Goal: Transaction & Acquisition: Purchase product/service

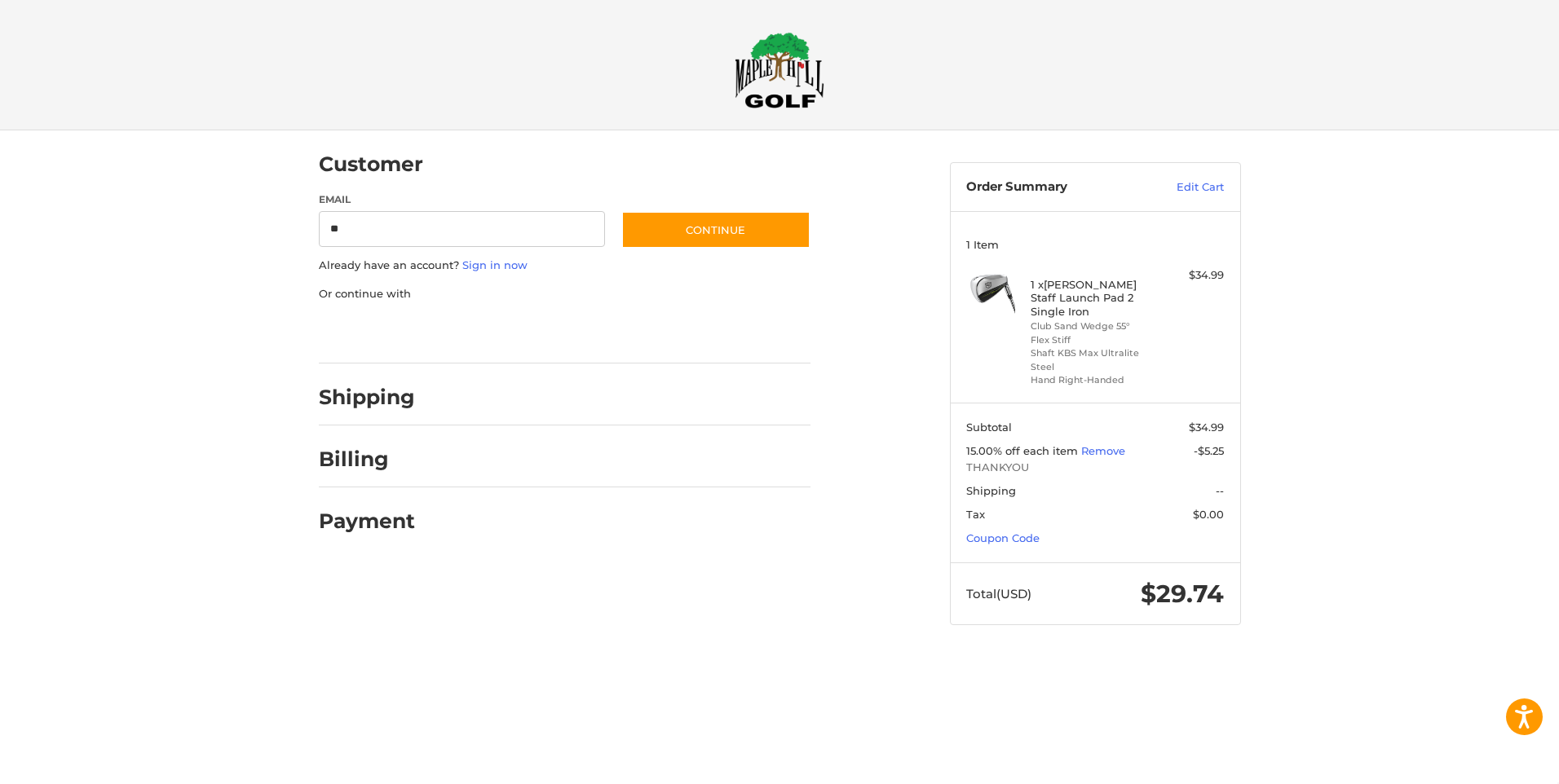
type input "**********"
click at [693, 232] on button "Continue" at bounding box center [715, 230] width 189 height 37
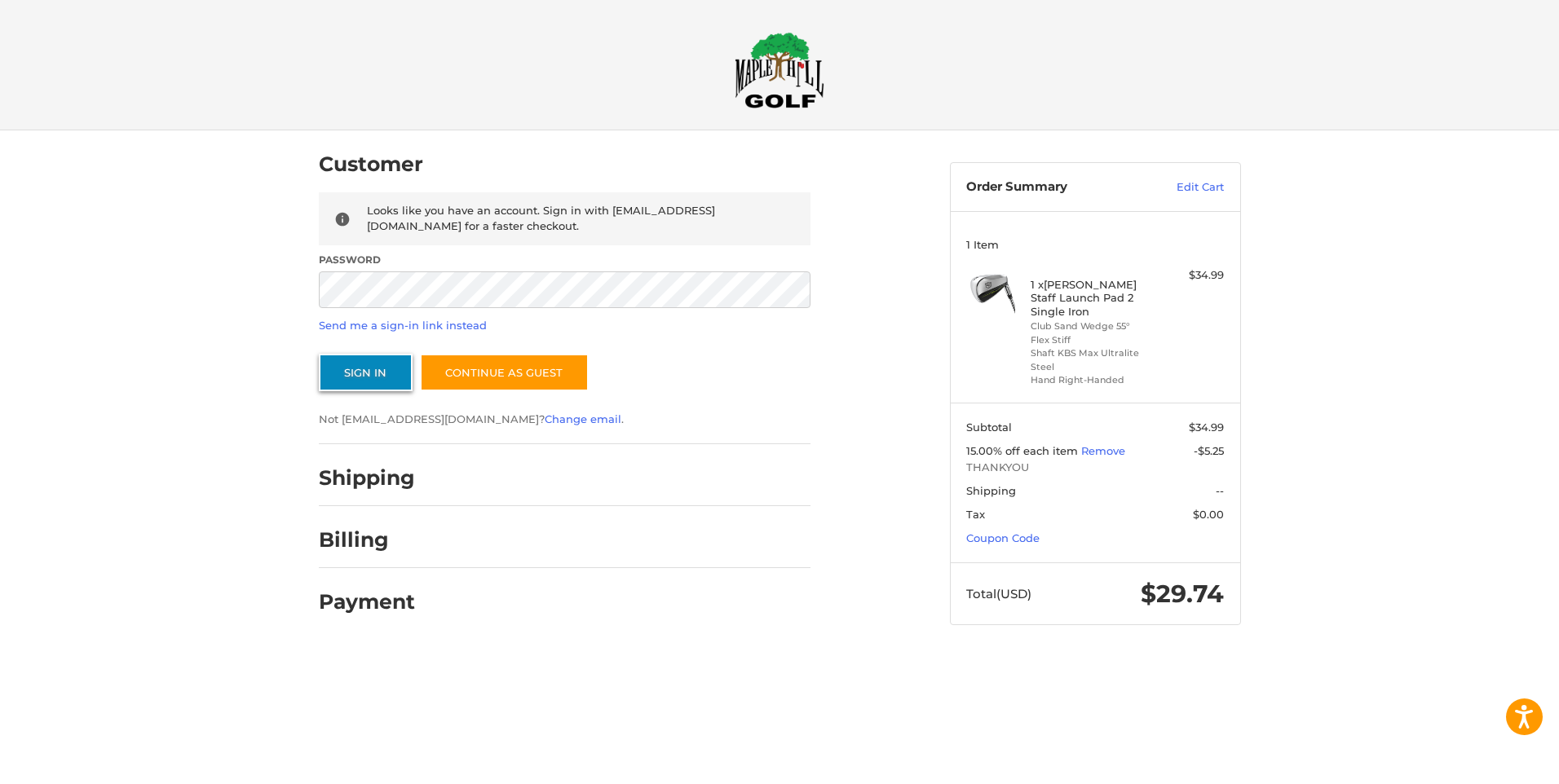
click at [377, 375] on button "Sign In" at bounding box center [365, 372] width 94 height 37
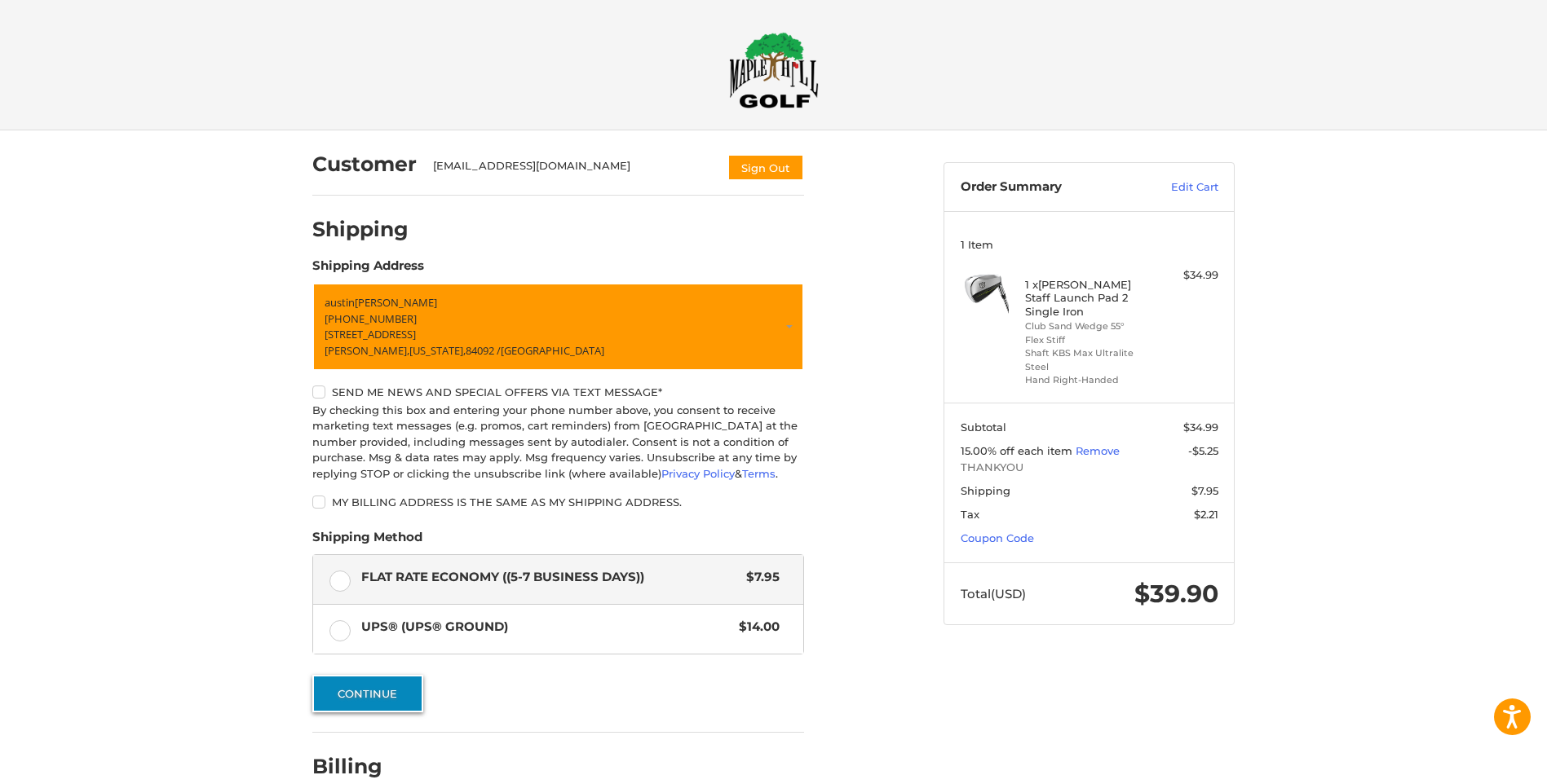
click at [364, 694] on button "Continue" at bounding box center [367, 693] width 111 height 37
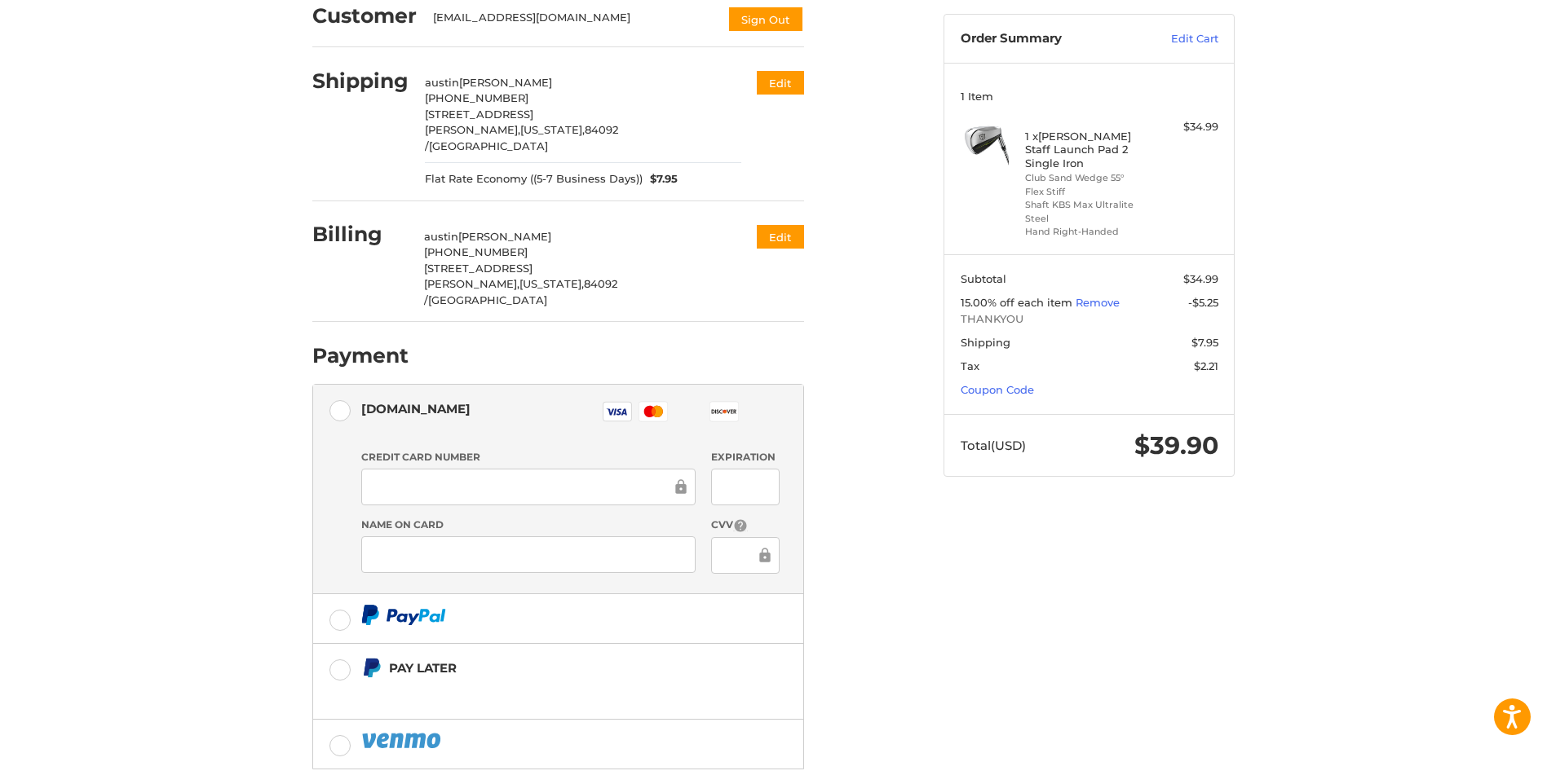
scroll to position [163, 0]
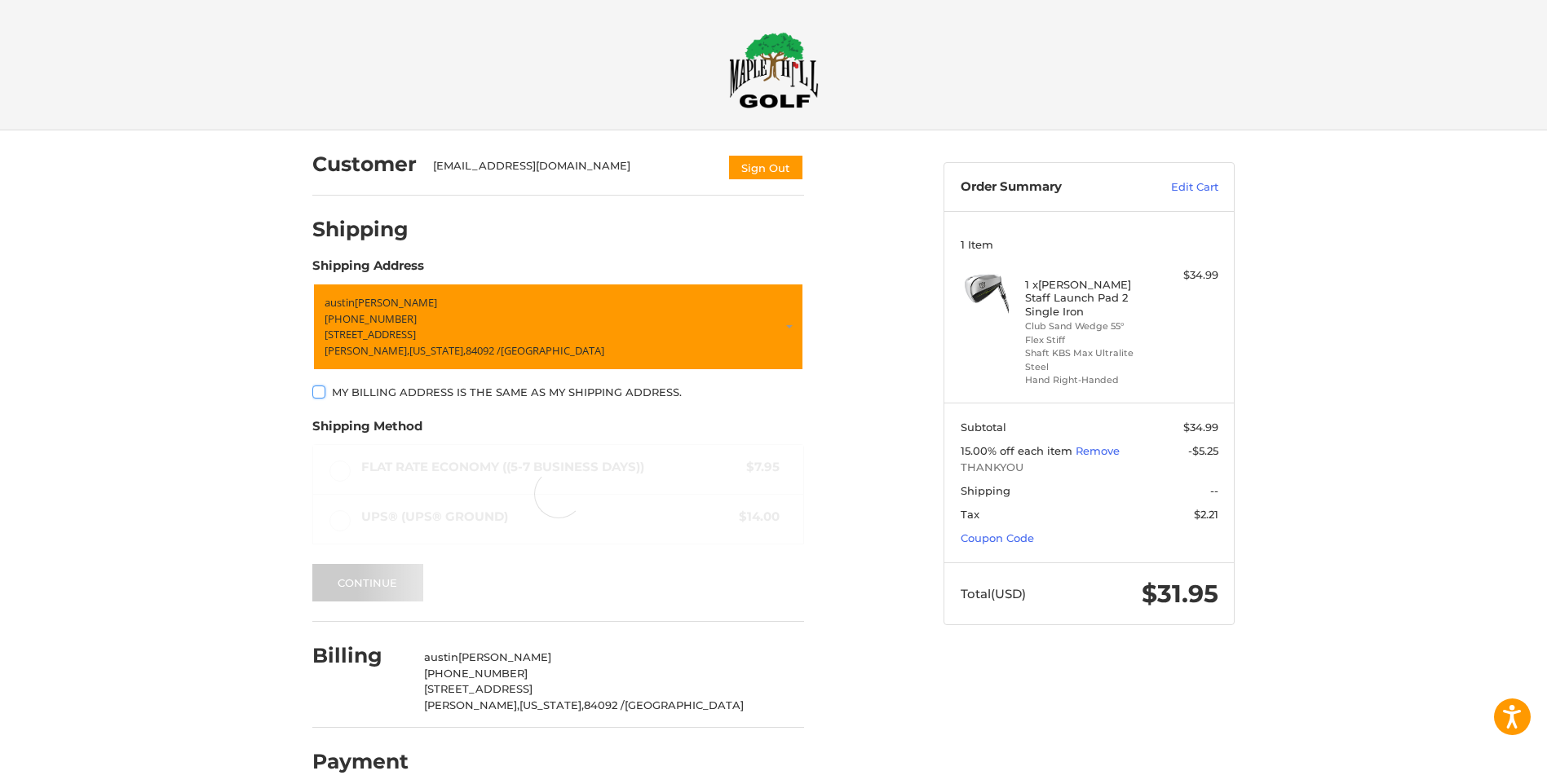
scroll to position [20, 0]
